Goal: Transaction & Acquisition: Purchase product/service

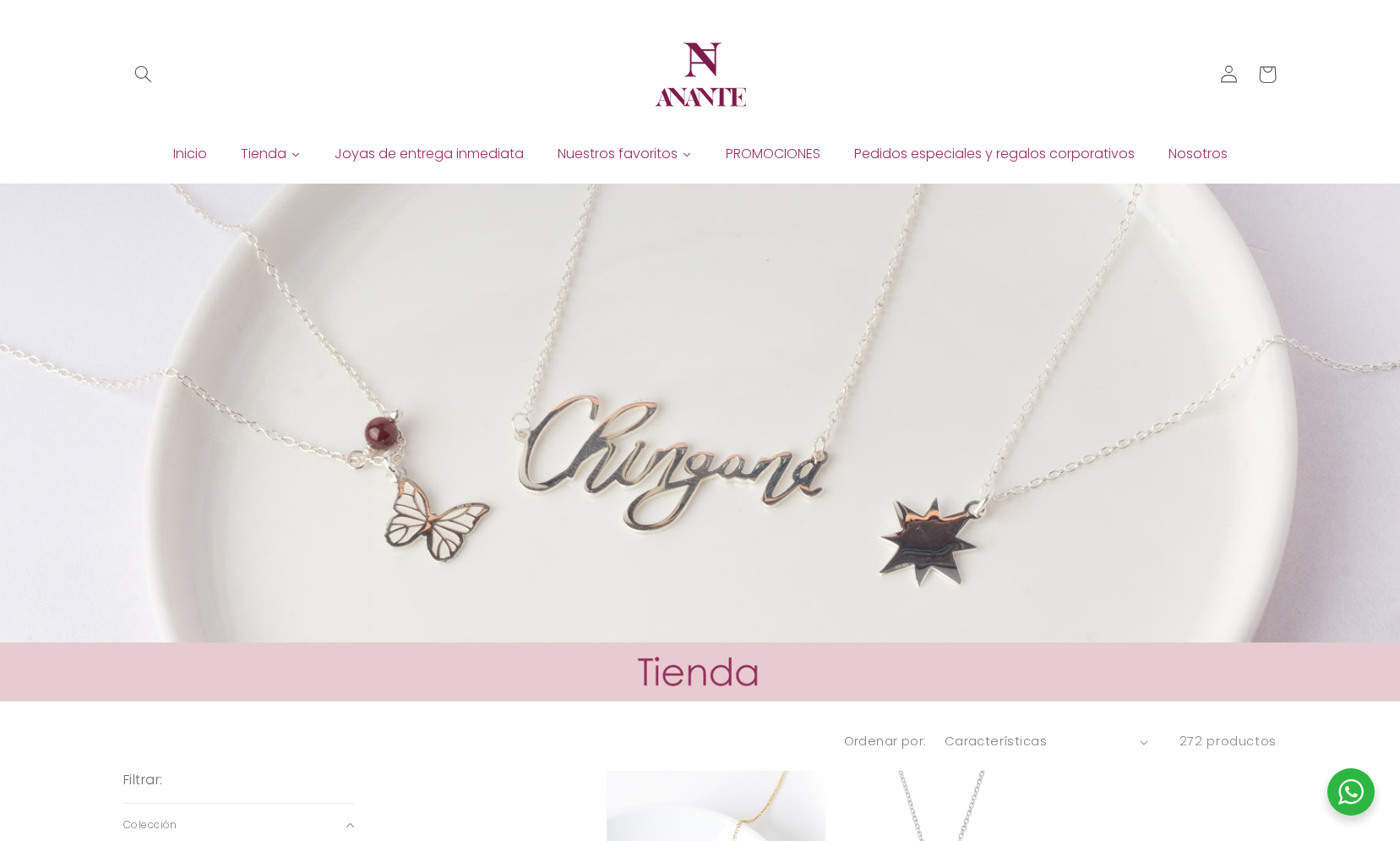
scroll to position [676, 0]
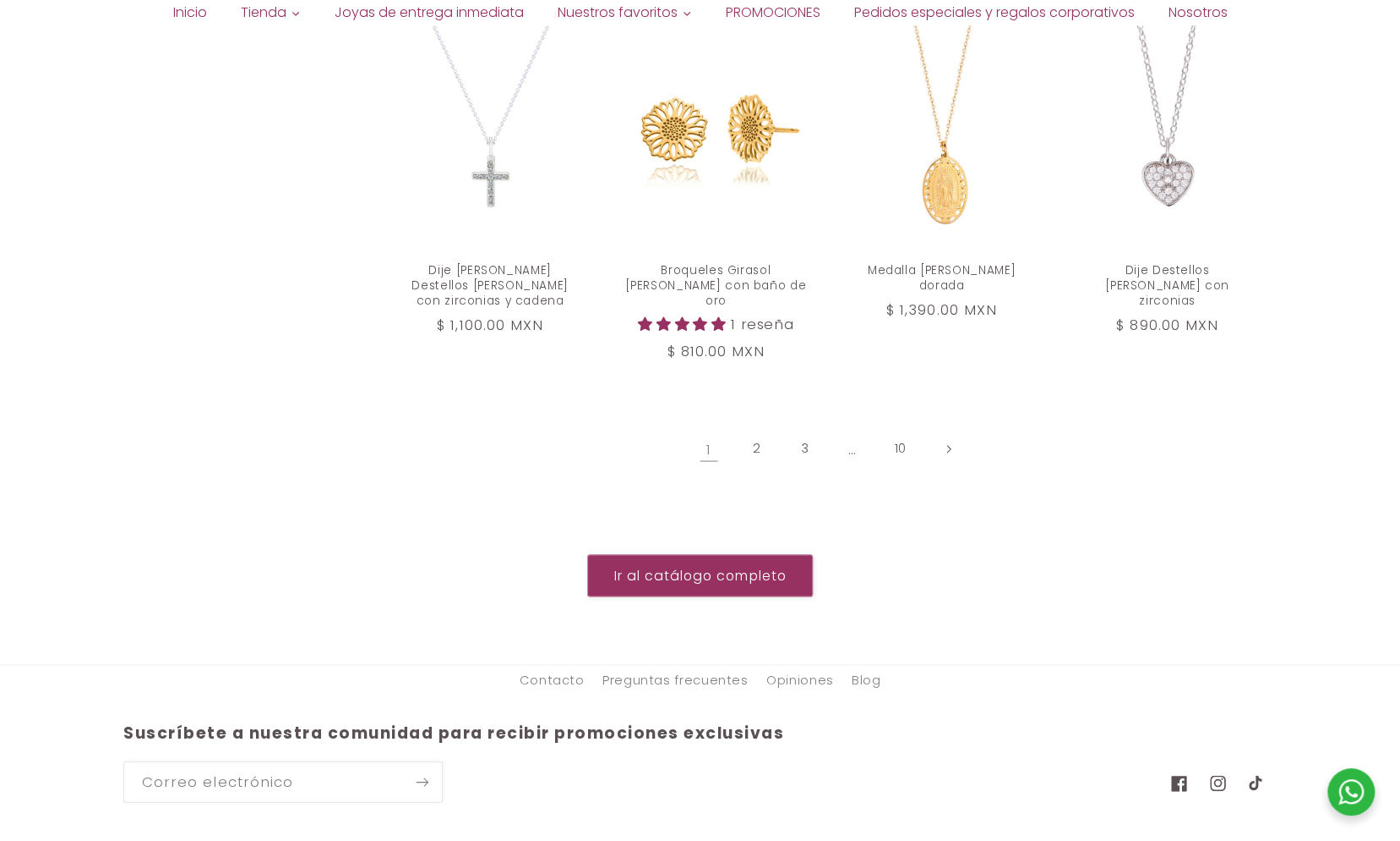
scroll to position [1945, 0]
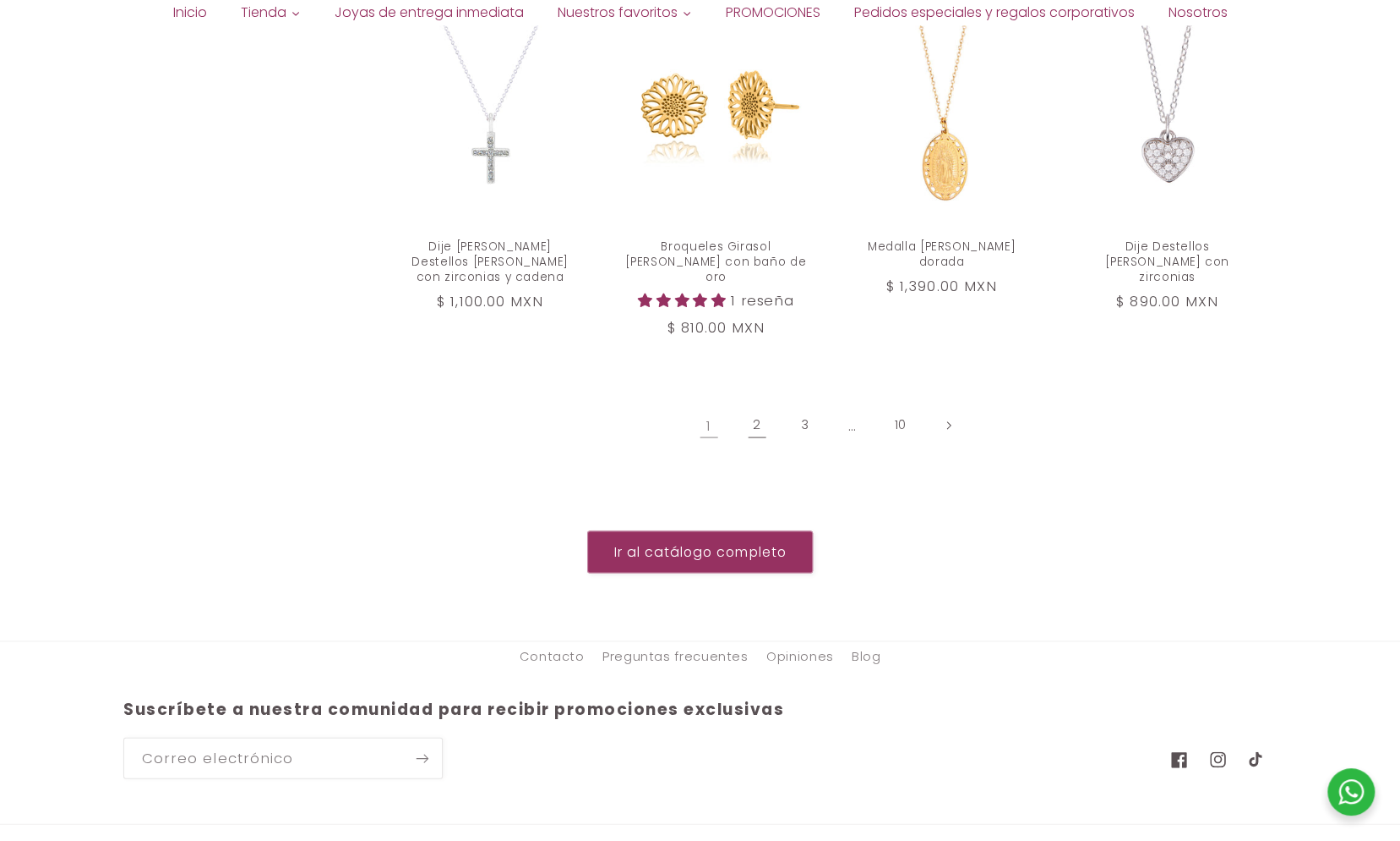
click at [757, 405] on link "2" at bounding box center [756, 424] width 38 height 39
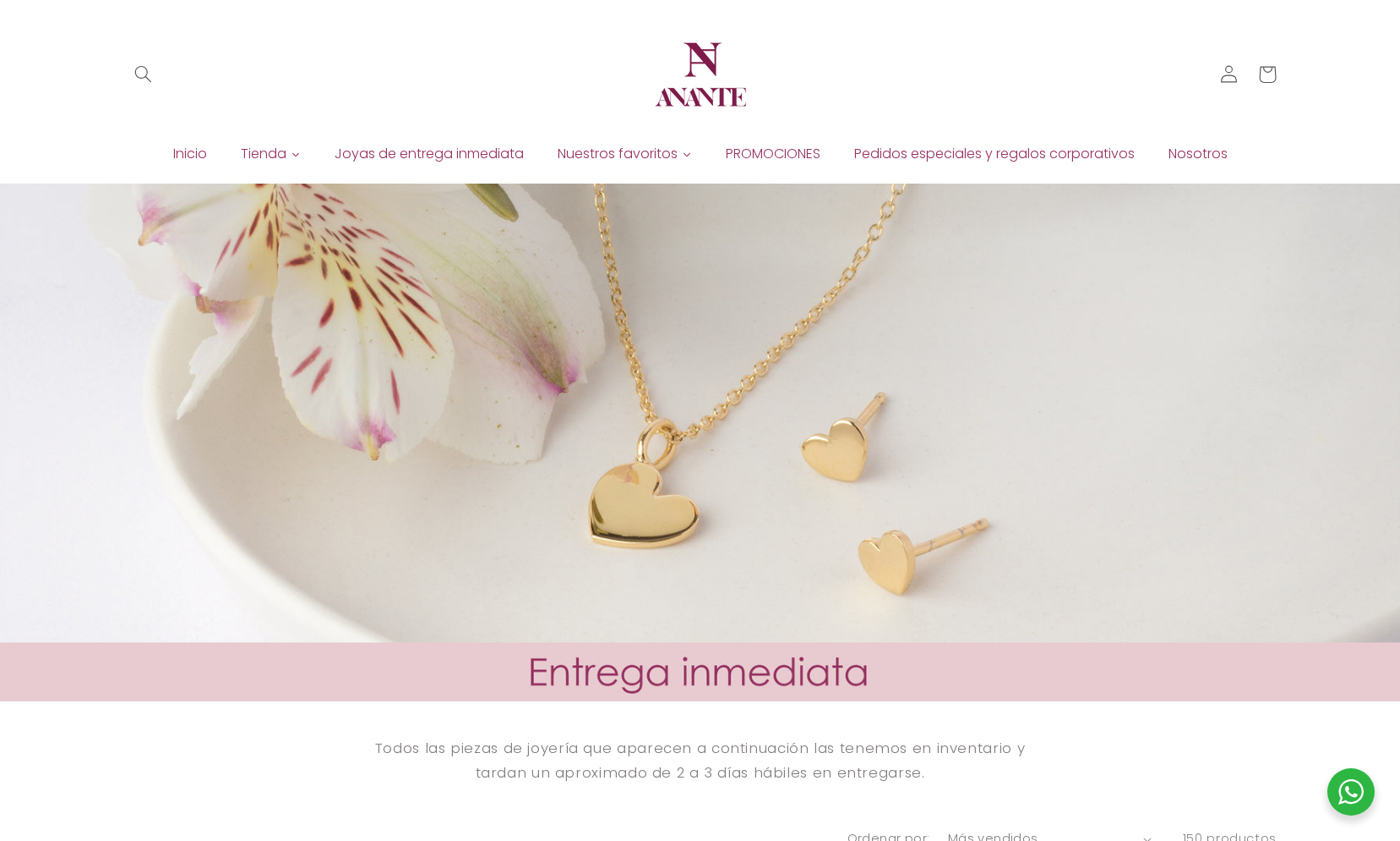
scroll to position [676, 0]
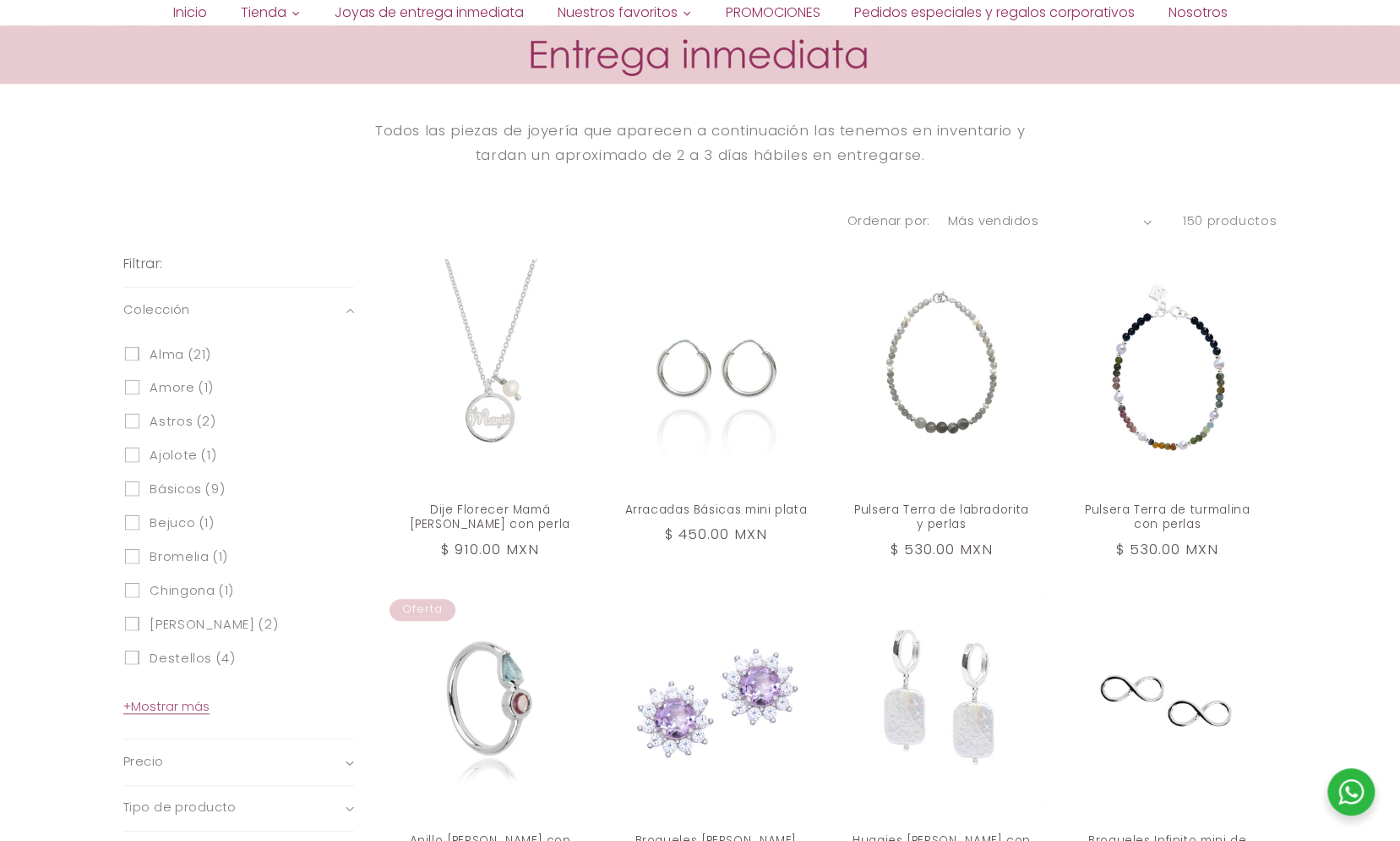
scroll to position [617, 0]
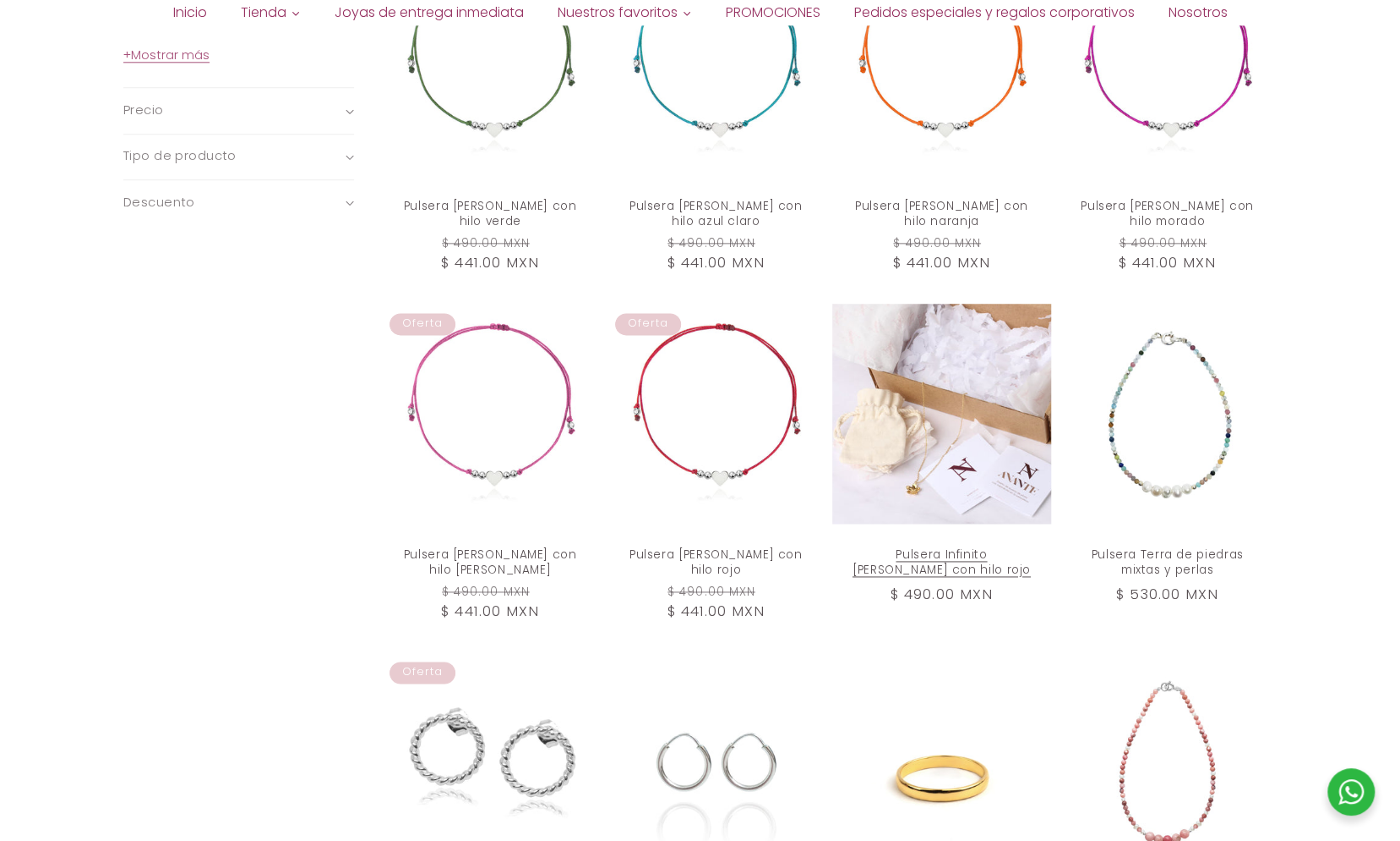
scroll to position [1691, 0]
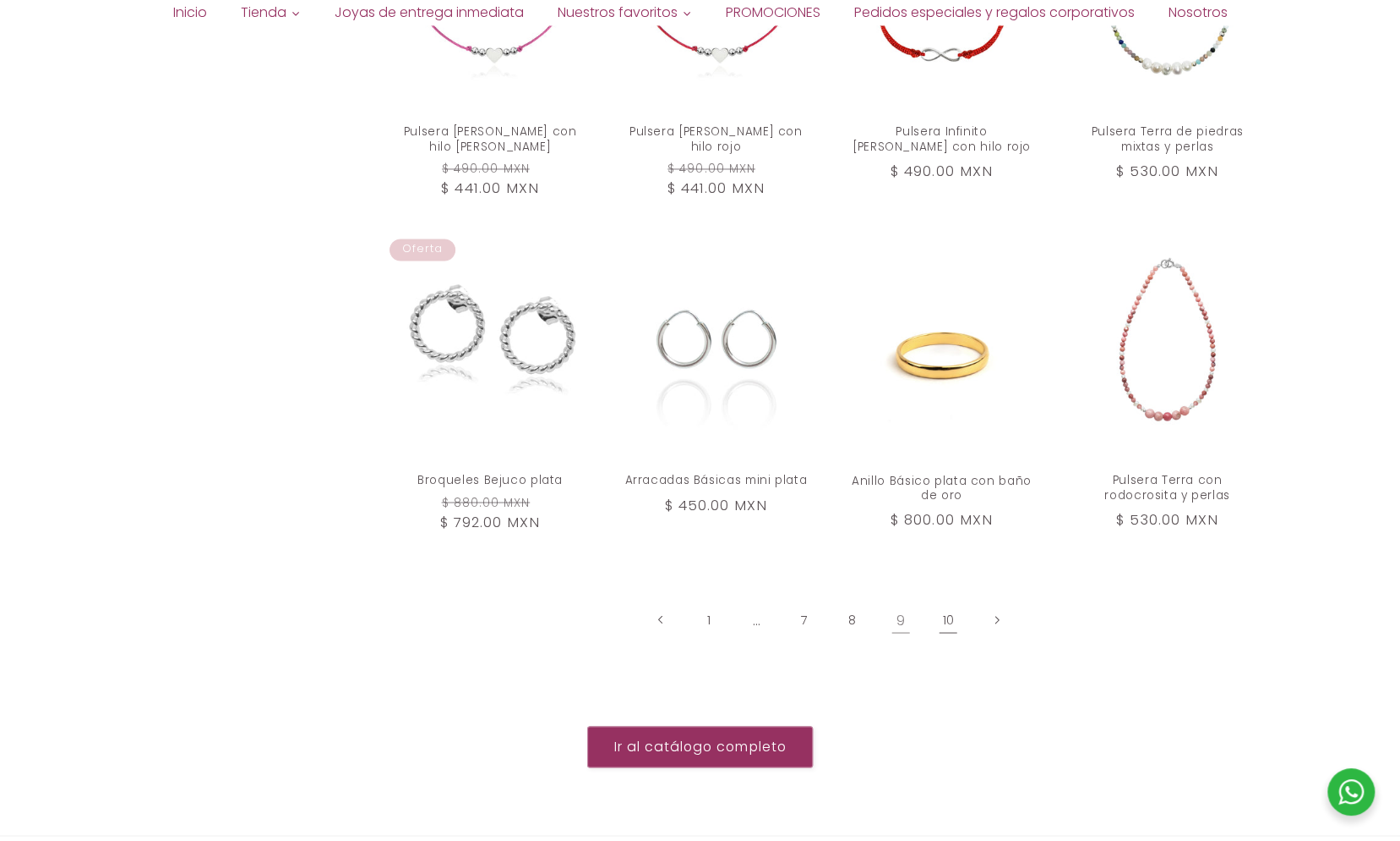
click at [948, 617] on link "10" at bounding box center [948, 618] width 38 height 39
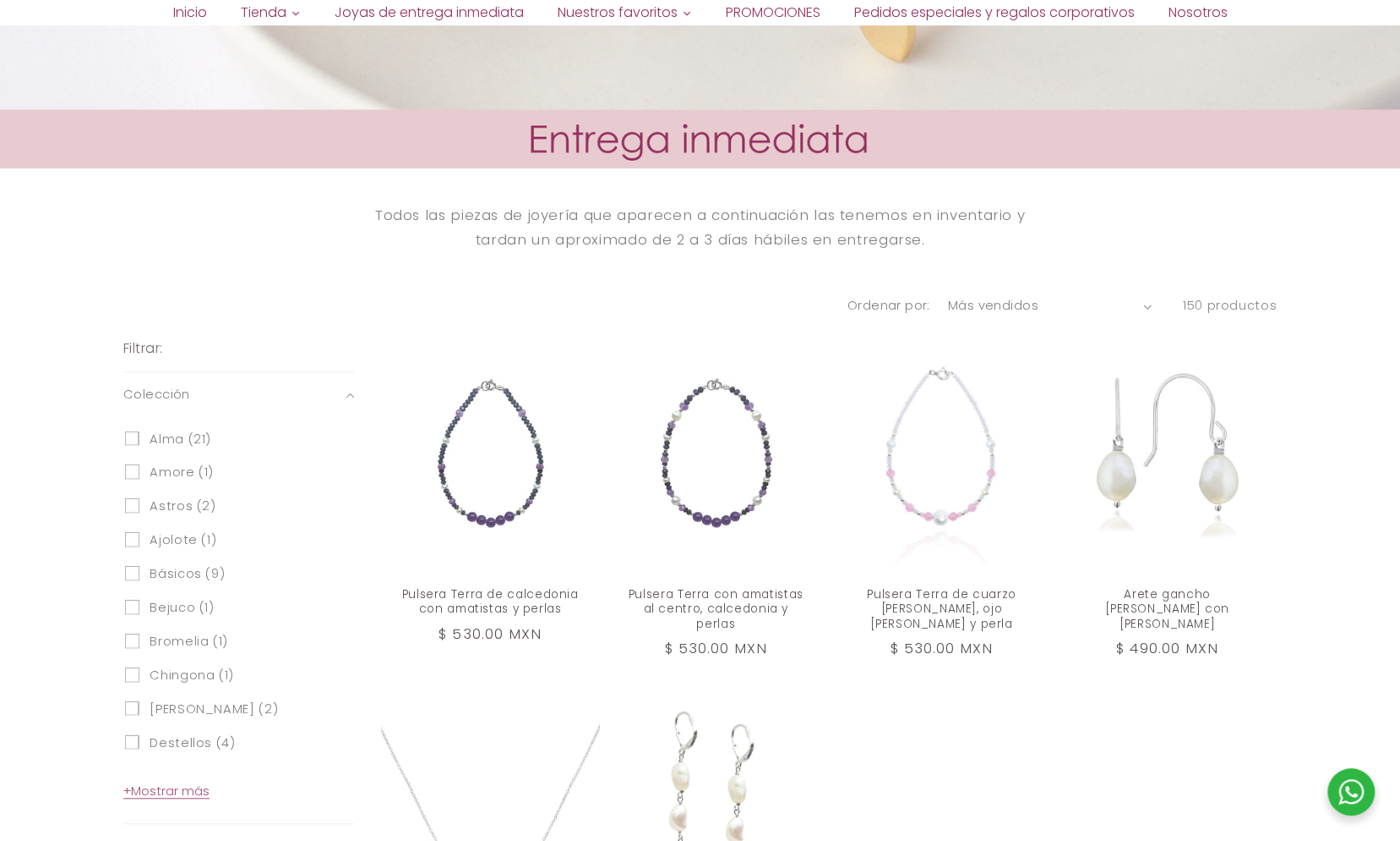
scroll to position [871, 0]
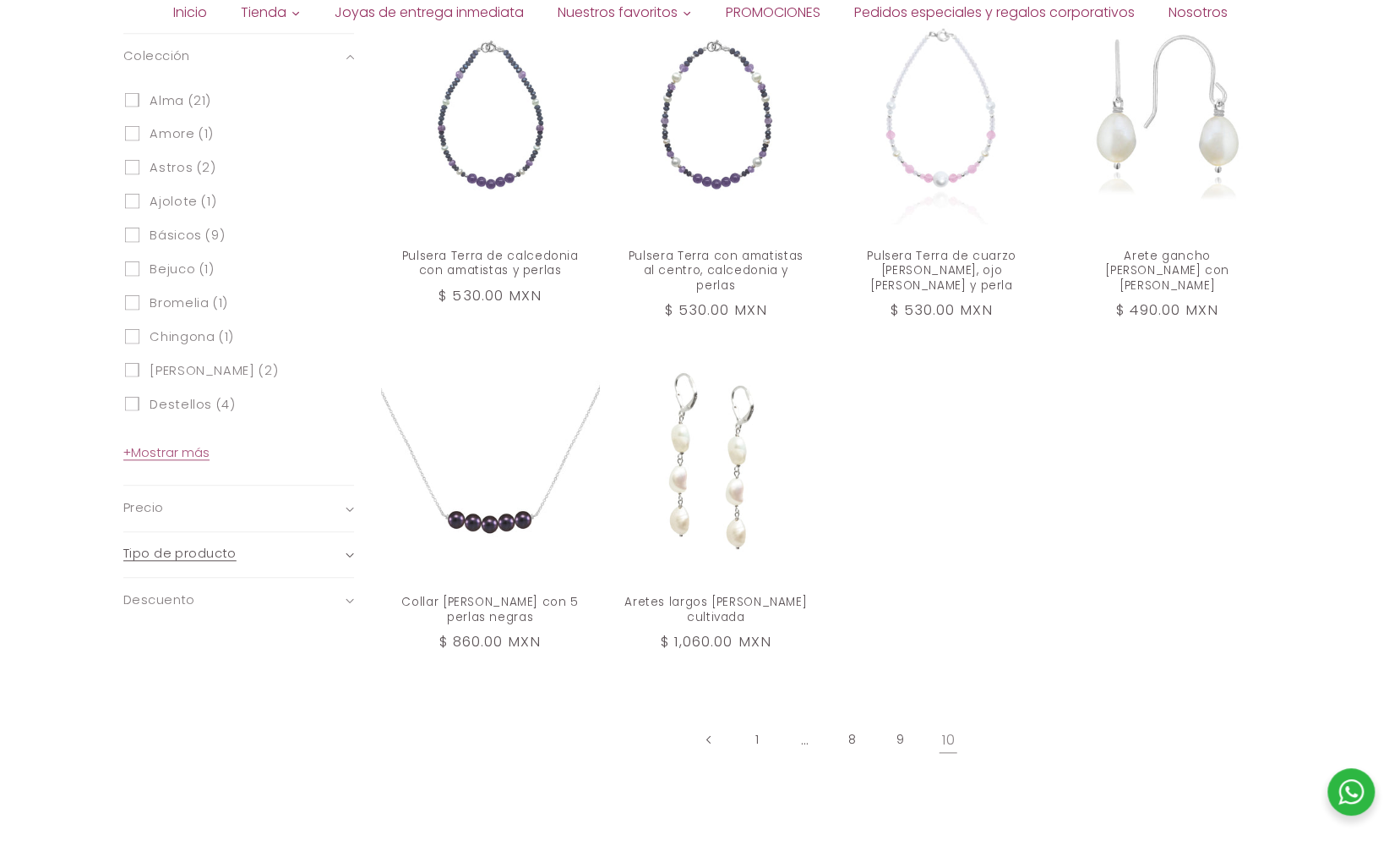
click at [198, 553] on span "Tipo de producto (0)" at bounding box center [180, 554] width 114 height 19
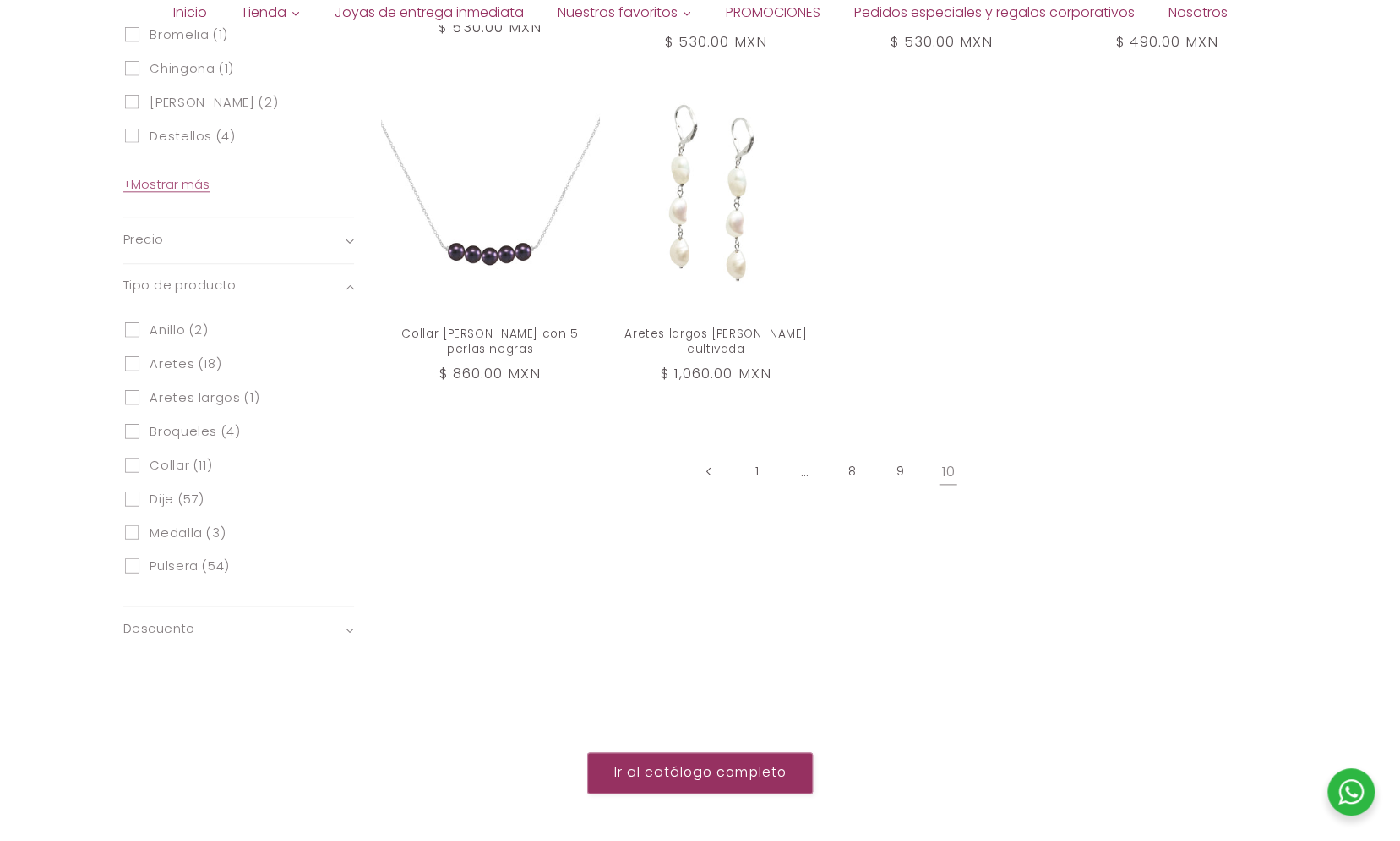
scroll to position [1209, 0]
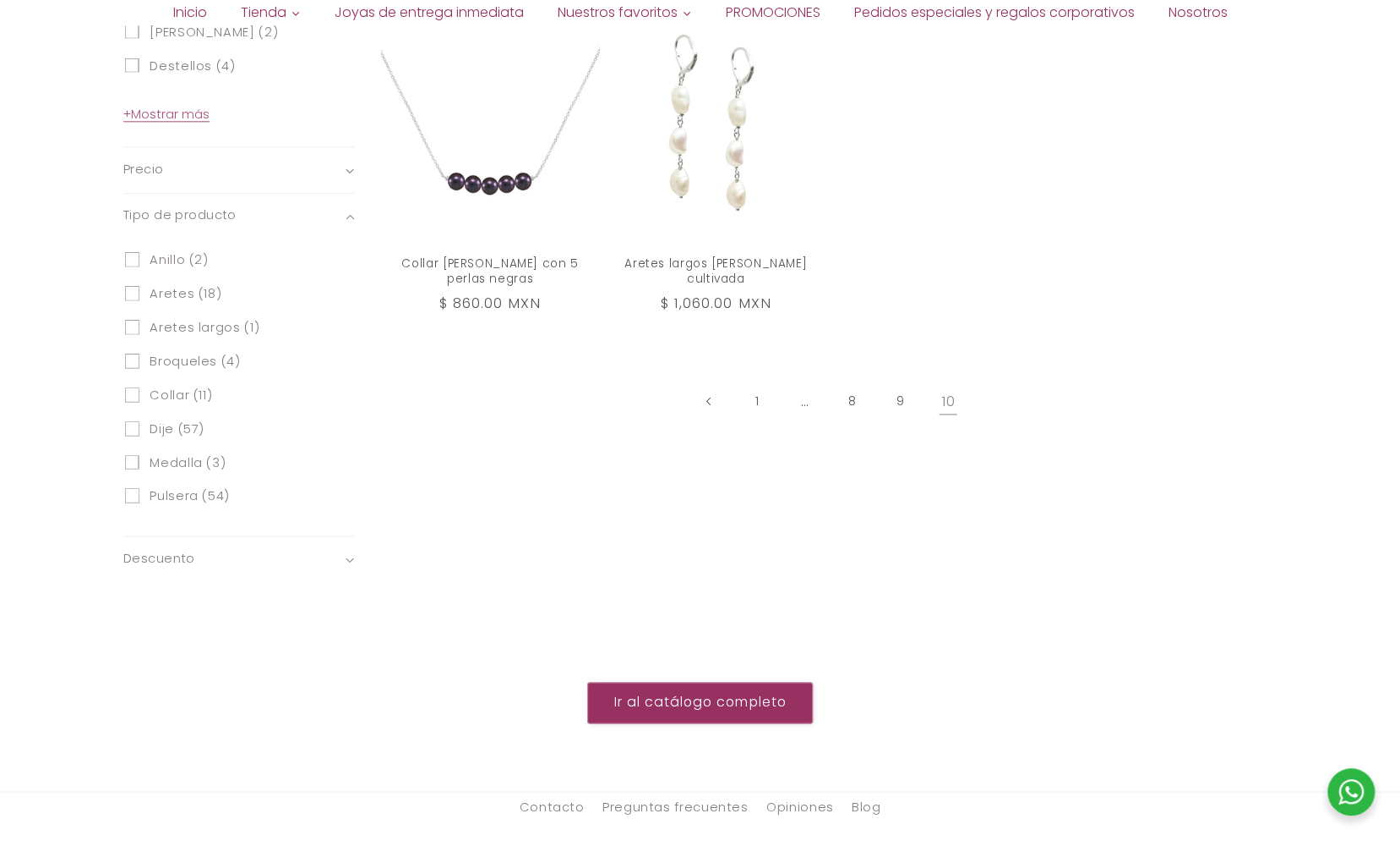
click at [132, 499] on input "Pulsera (54) Pulsera (54 productos)" at bounding box center [132, 495] width 14 height 14
checkbox input "true"
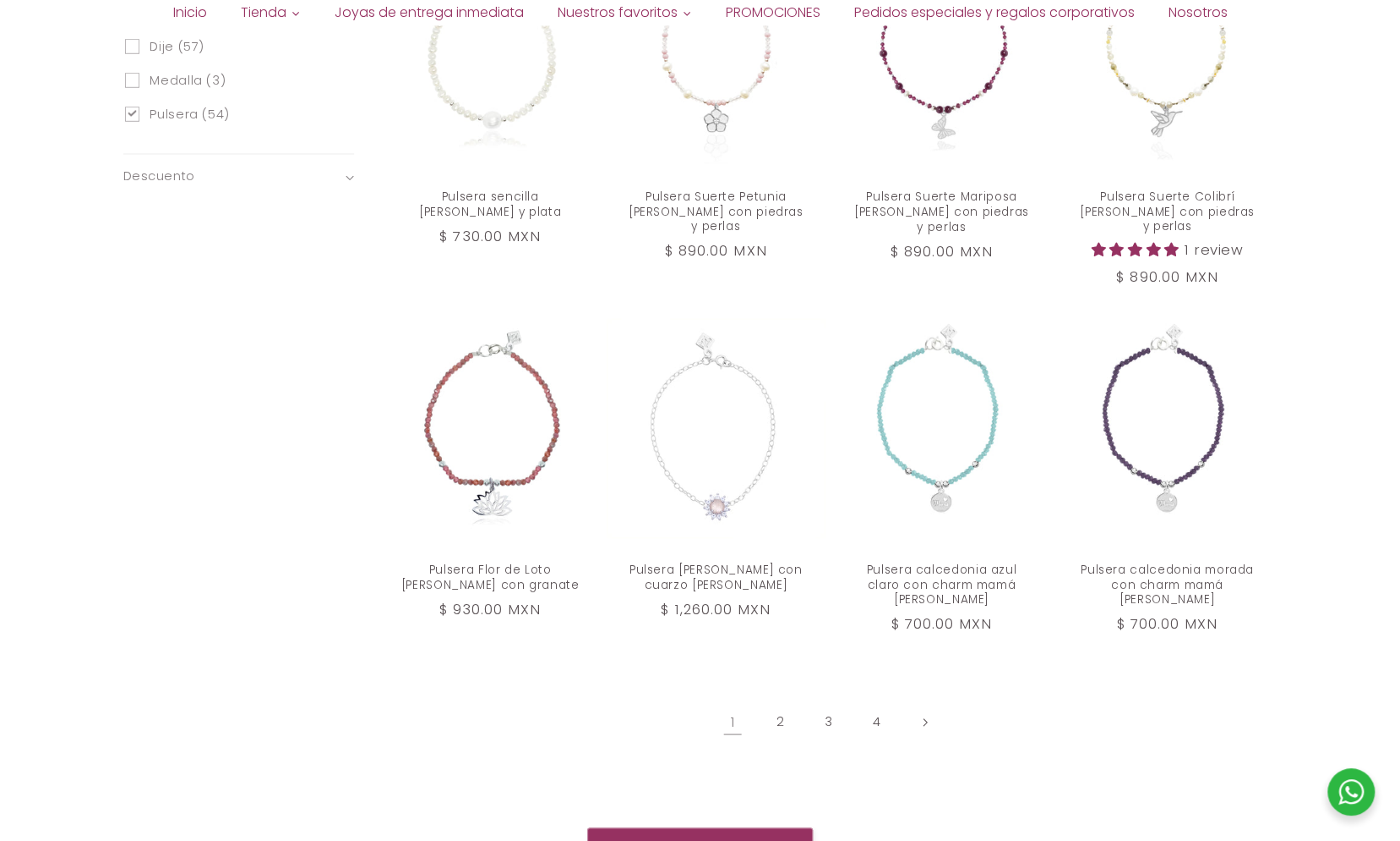
scroll to position [1678, 0]
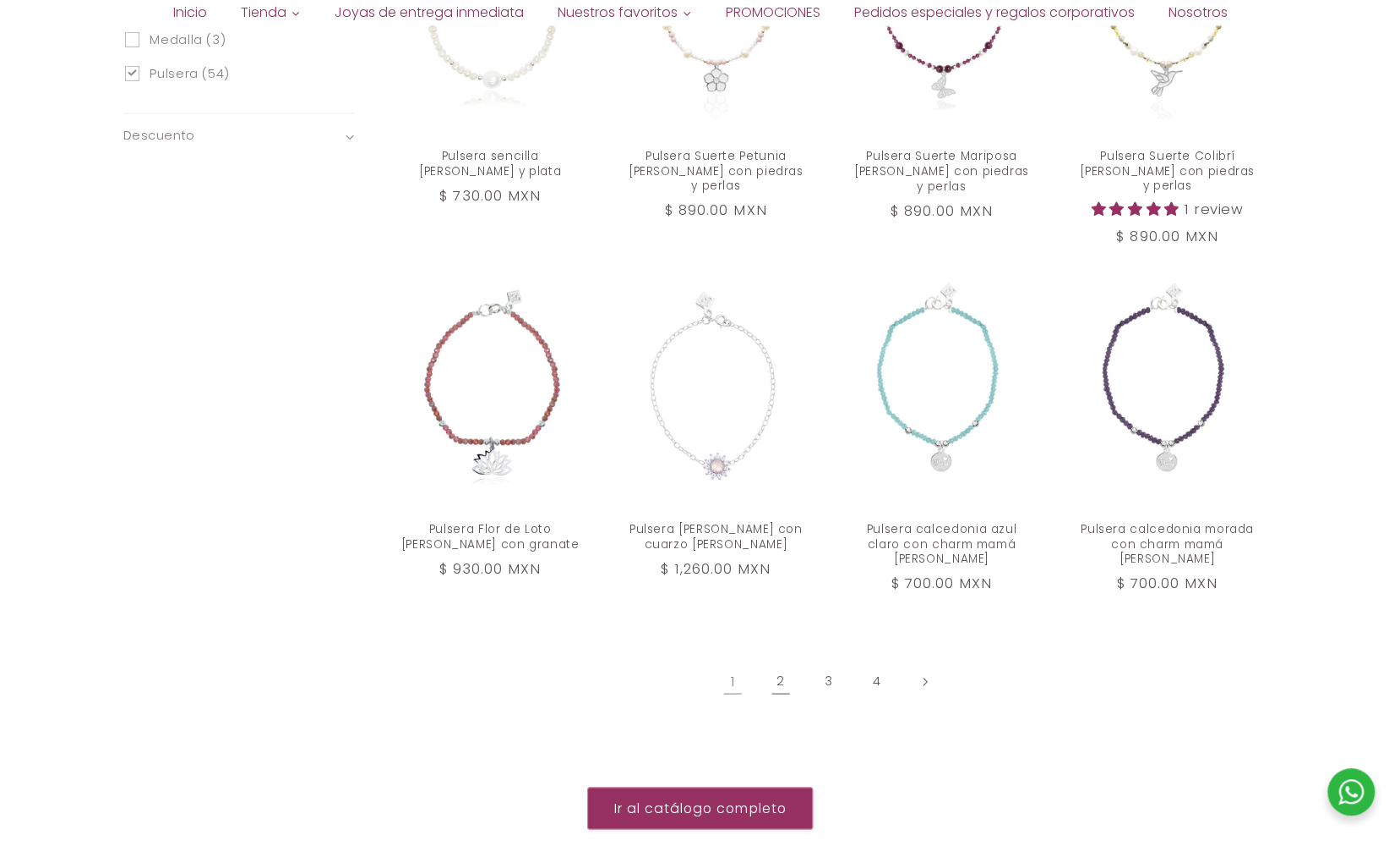
click at [773, 661] on link "2" at bounding box center [781, 680] width 38 height 39
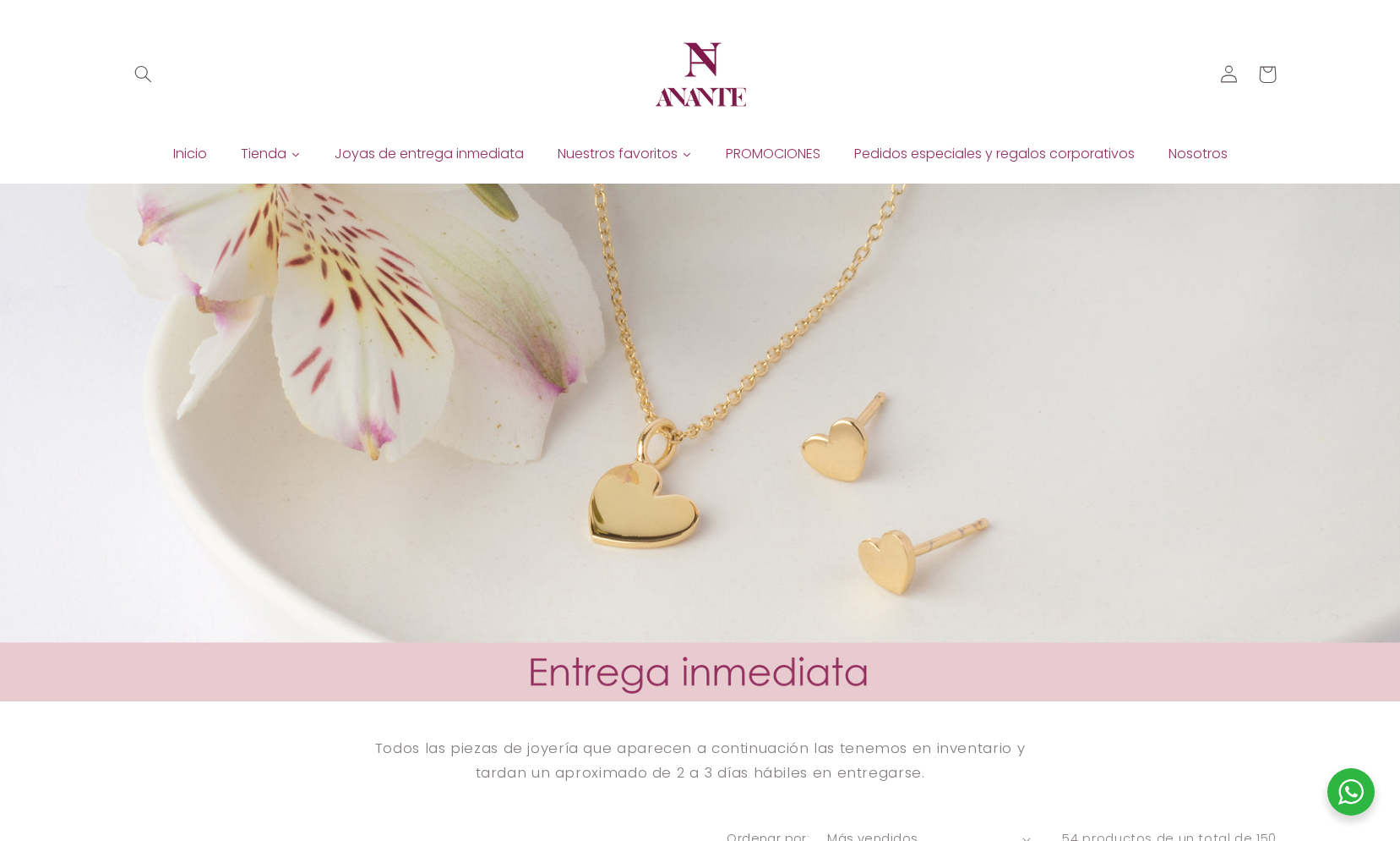
scroll to position [871, 0]
